Goal: Find specific page/section: Find specific page/section

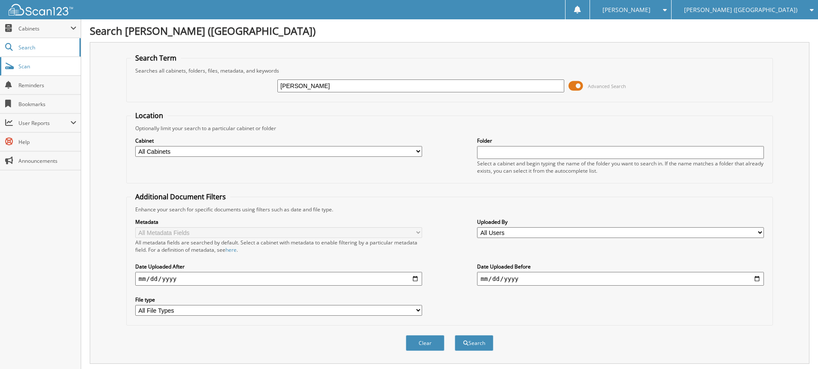
click at [45, 67] on span "Scan" at bounding box center [47, 66] width 58 height 7
type input "T"
type input "[PERSON_NAME]"
click at [455, 335] on button "Search" at bounding box center [474, 343] width 39 height 16
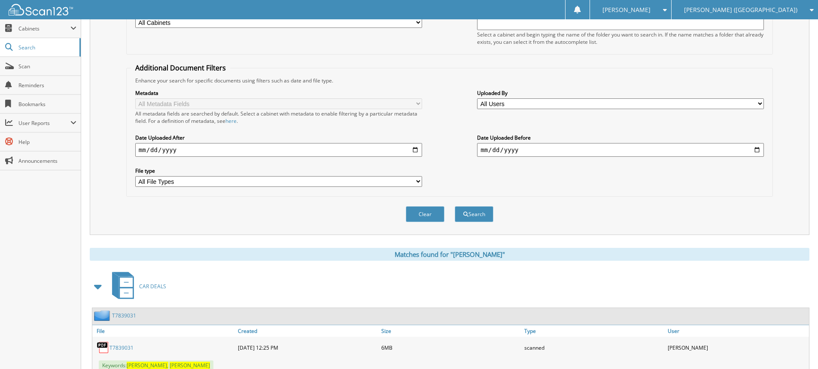
scroll to position [159, 0]
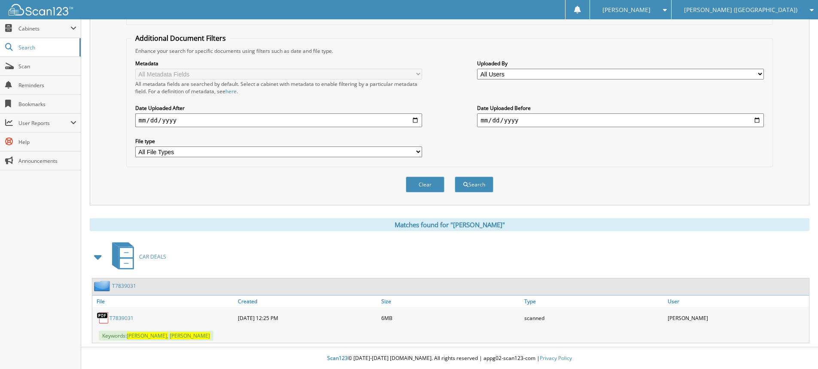
click at [122, 317] on link "T7839031" at bounding box center [121, 317] width 24 height 7
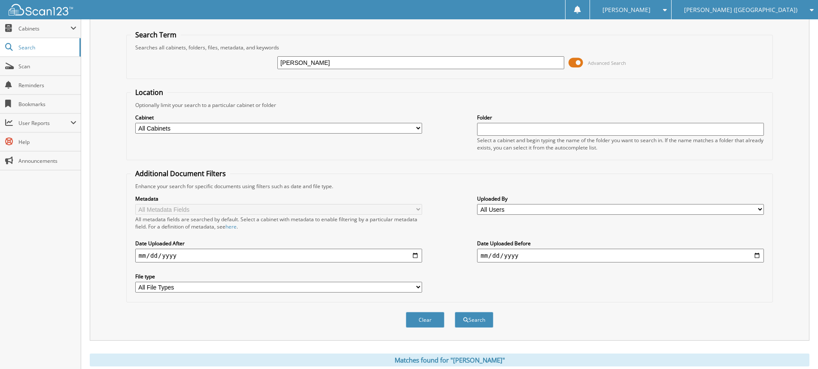
scroll to position [0, 0]
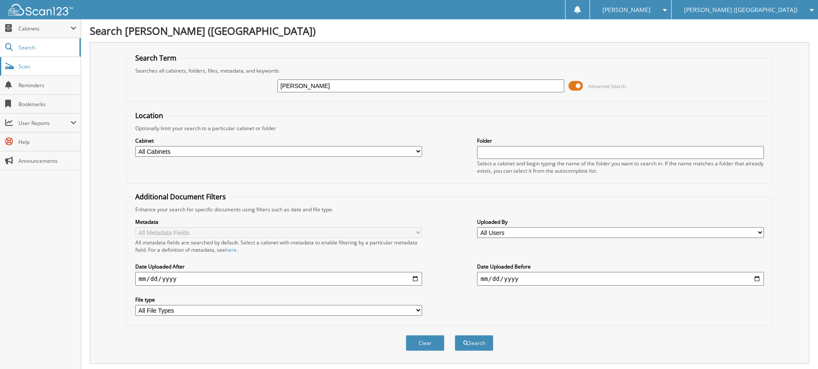
click at [45, 63] on span "Scan" at bounding box center [47, 66] width 58 height 7
type input "CANTRELL, JUDY"
click at [455, 335] on button "Search" at bounding box center [474, 343] width 39 height 16
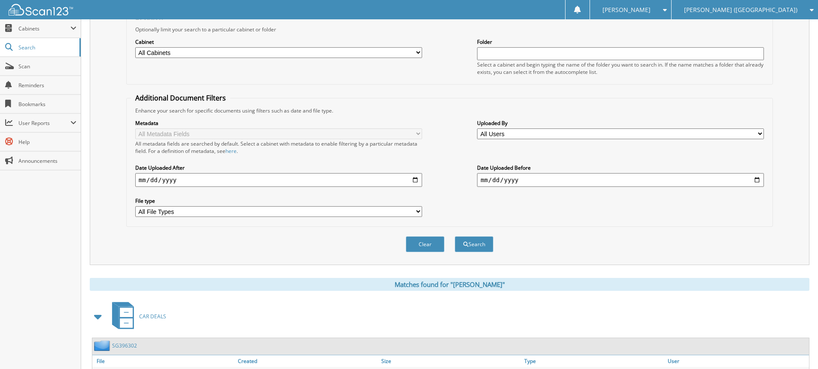
scroll to position [159, 0]
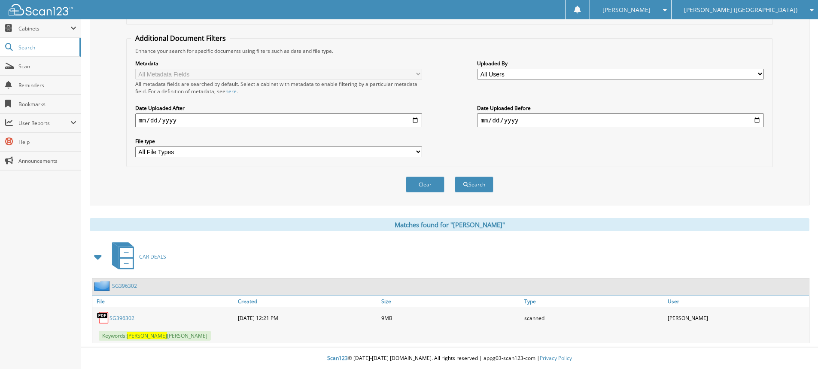
click at [115, 320] on link "SG396302" at bounding box center [121, 317] width 25 height 7
click at [39, 63] on span "Scan" at bounding box center [47, 66] width 58 height 7
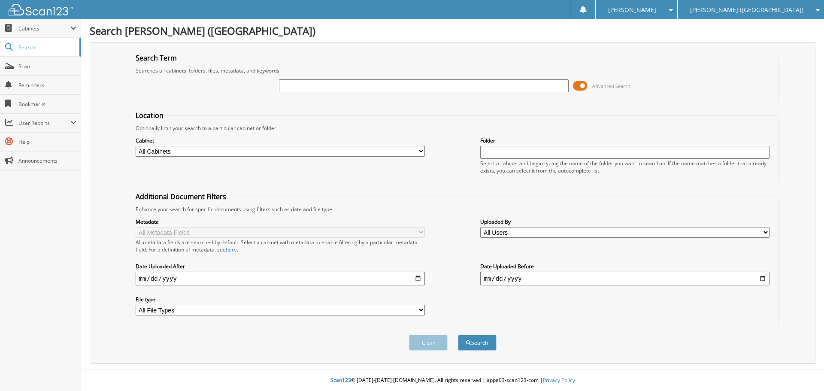
type input "T"
type input "[PERSON_NAME]"
click at [458, 335] on button "Search" at bounding box center [477, 343] width 39 height 16
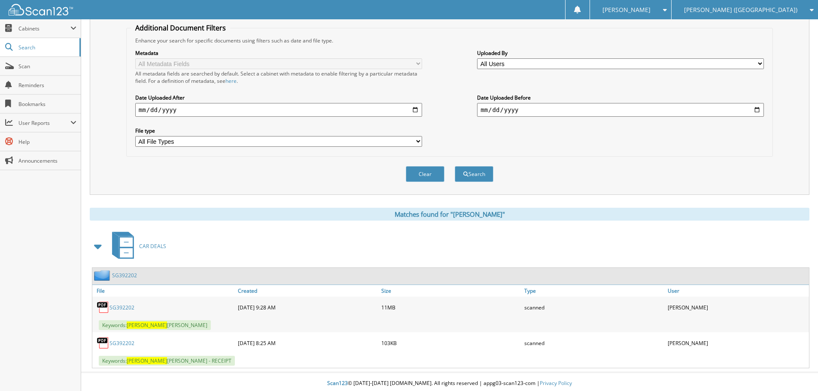
scroll to position [172, 0]
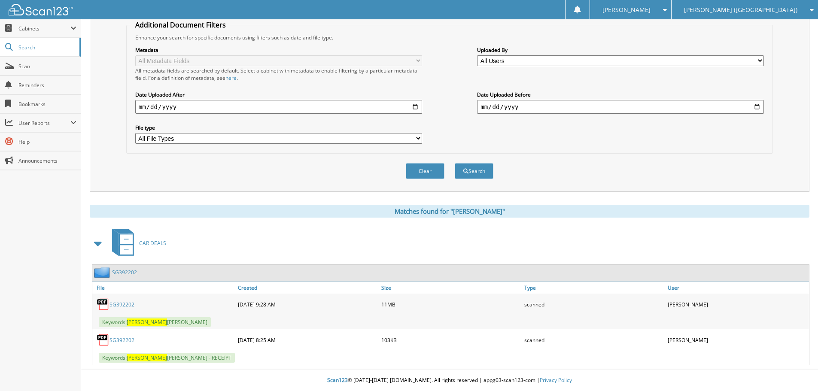
click at [126, 303] on link "SG392202" at bounding box center [121, 304] width 25 height 7
click at [28, 64] on span "Scan" at bounding box center [47, 66] width 58 height 7
